Goal: Task Accomplishment & Management: Use online tool/utility

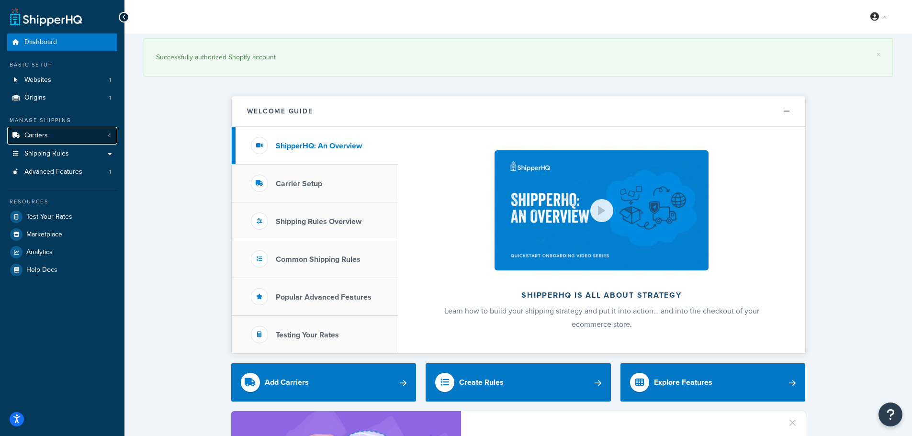
click at [52, 133] on link "Carriers 4" at bounding box center [62, 136] width 110 height 18
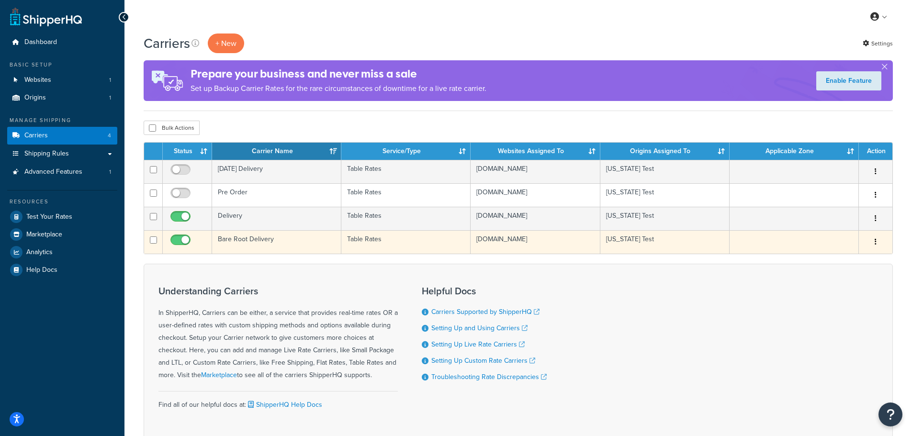
click at [280, 243] on td "Bare Root Delivery" at bounding box center [276, 241] width 129 height 23
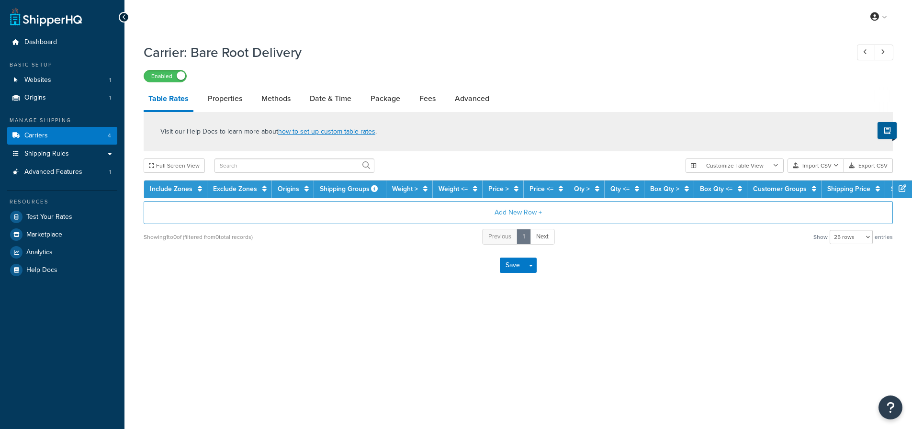
select select "25"
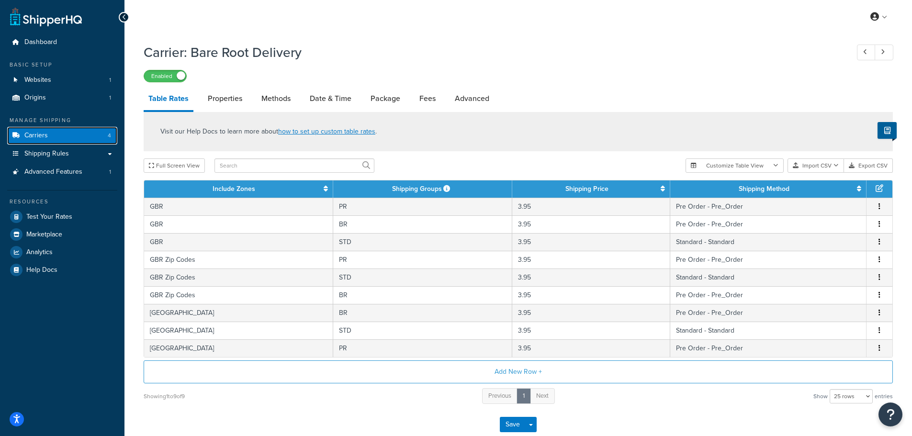
click at [38, 137] on span "Carriers" at bounding box center [35, 136] width 23 height 8
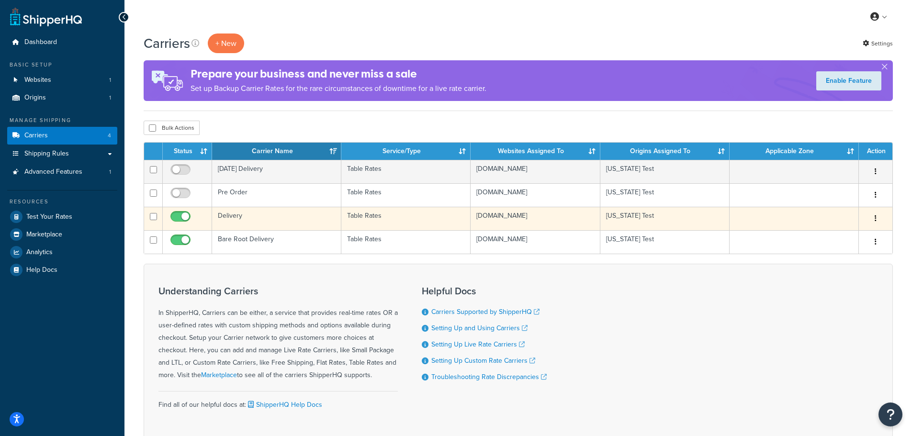
click at [260, 215] on td "Delivery" at bounding box center [276, 218] width 129 height 23
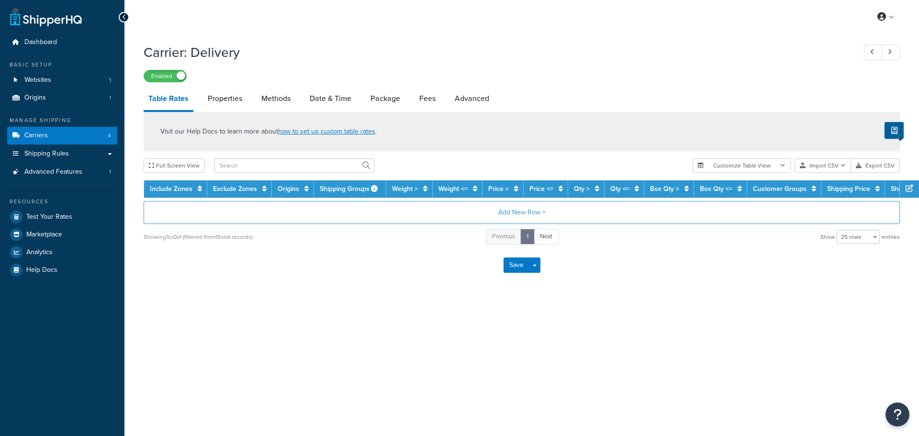
select select "25"
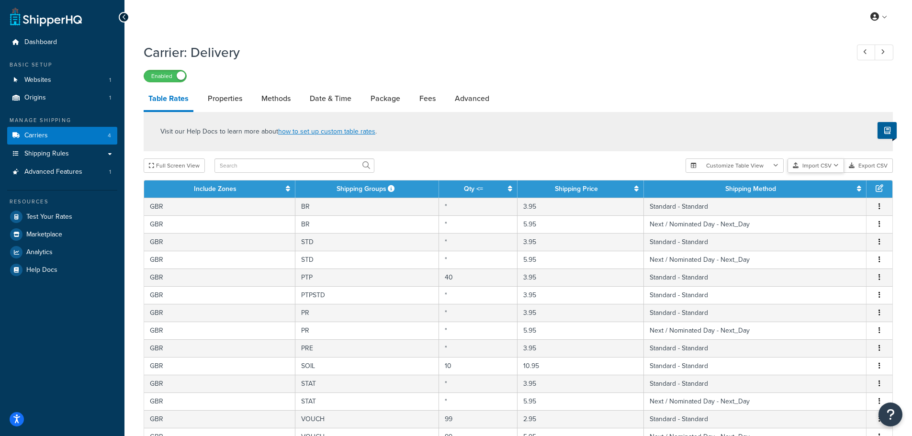
click at [836, 164] on icon "button" at bounding box center [835, 166] width 5 height 6
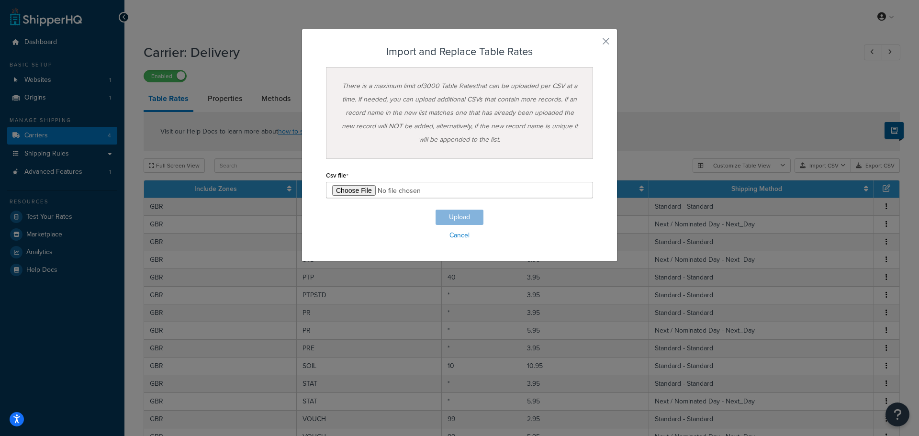
click at [834, 173] on div "Customize Table View Show all columns Show selected columns Import CSV Import a…" at bounding box center [796, 165] width 207 height 14
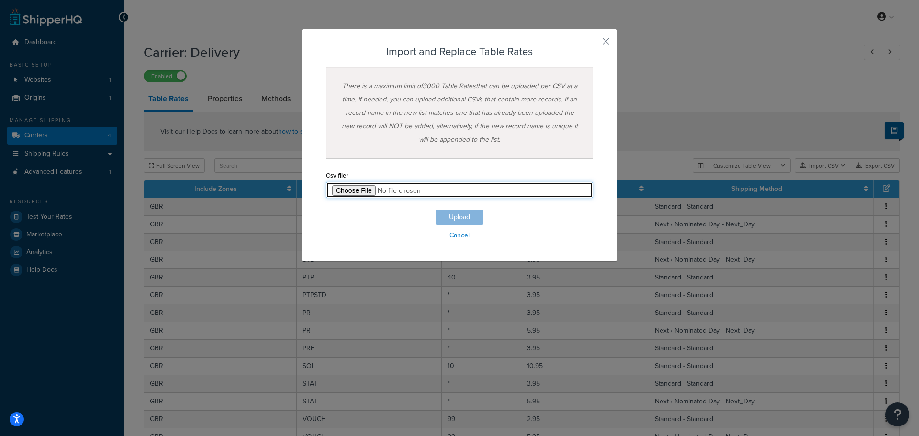
click at [350, 192] on input "file" at bounding box center [459, 190] width 267 height 16
type input "C:\fakepath\UK Delivery July 2025.csv"
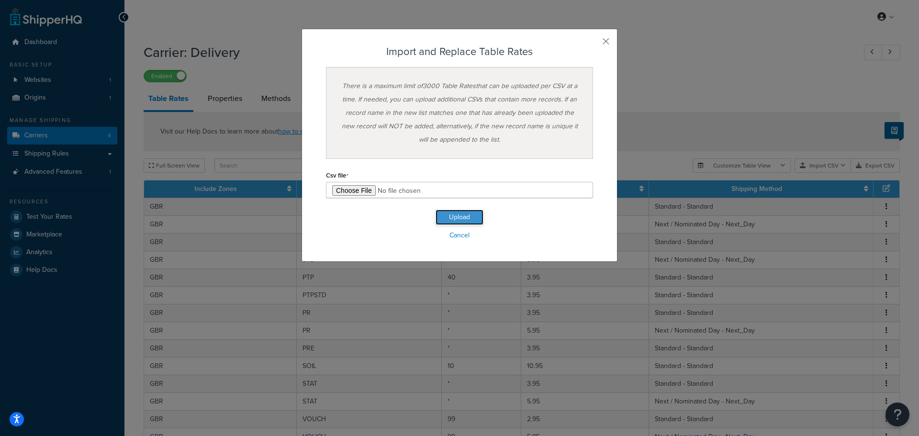
click at [447, 216] on button "Upload" at bounding box center [460, 217] width 48 height 15
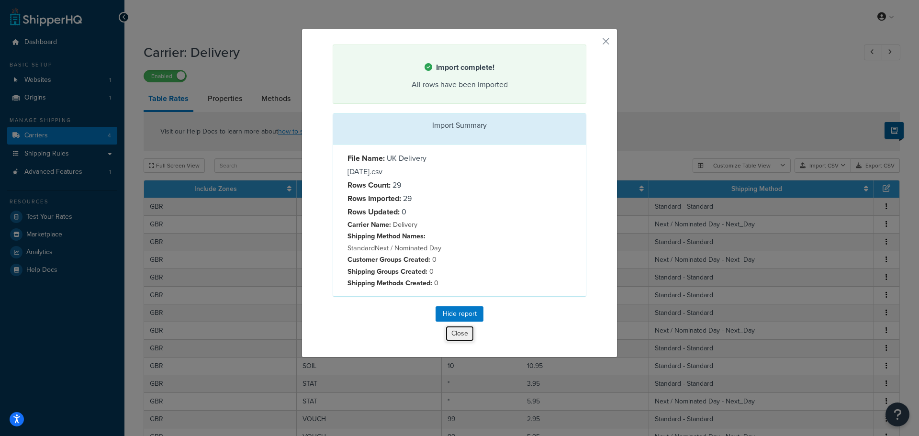
click at [452, 333] on button "Close" at bounding box center [459, 333] width 29 height 16
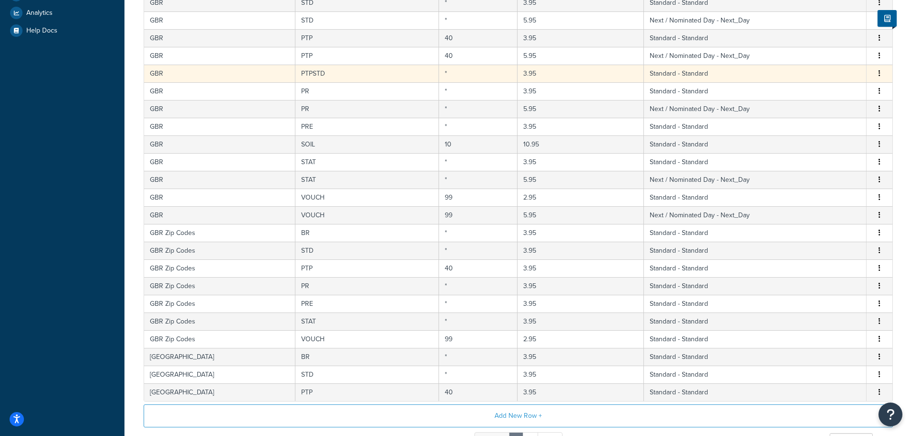
scroll to position [339, 0]
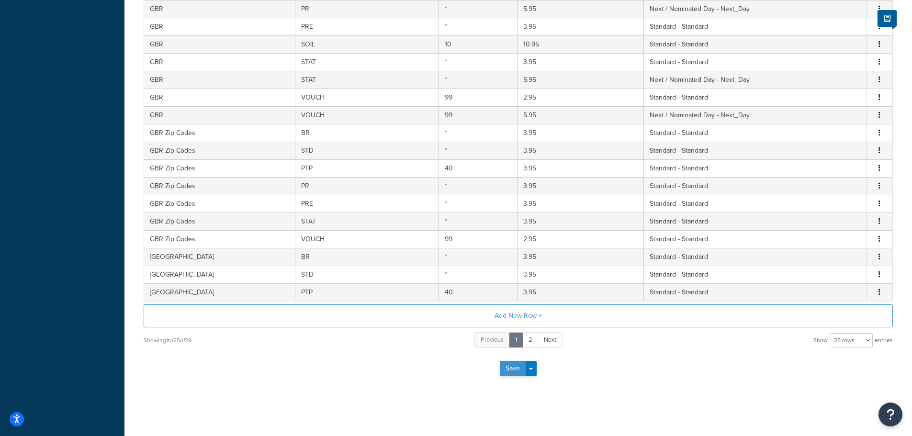
click at [513, 369] on button "Save" at bounding box center [513, 368] width 26 height 15
